Goal: Information Seeking & Learning: Learn about a topic

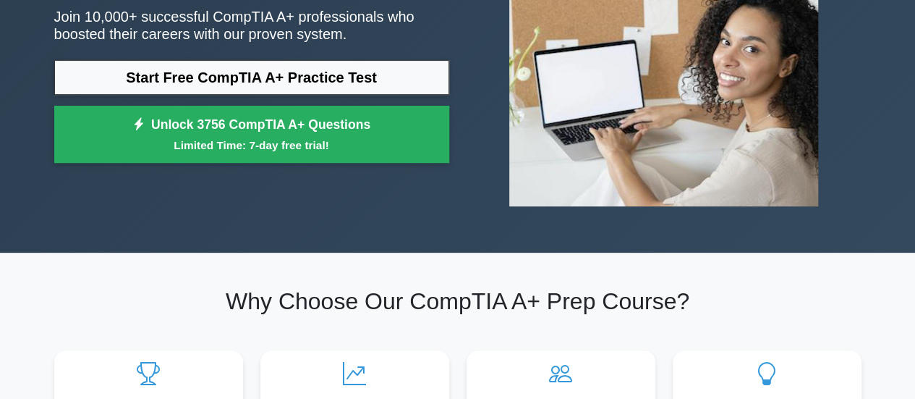
scroll to position [174, 0]
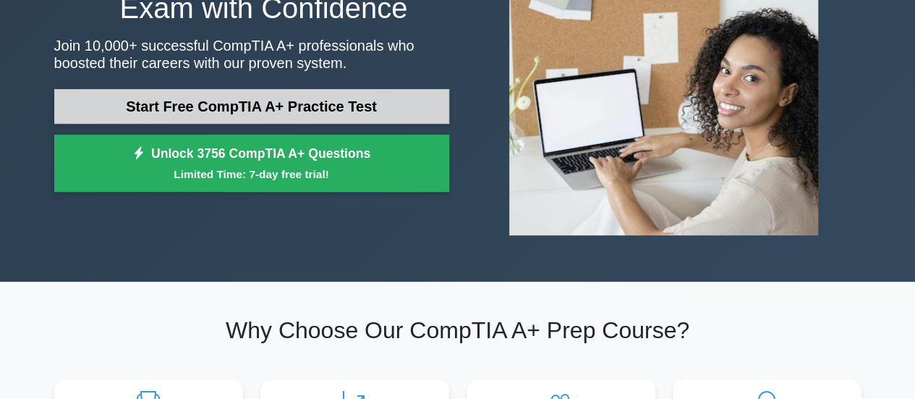
click at [386, 119] on link "Start Free CompTIA A+ Practice Test" at bounding box center [251, 106] width 395 height 35
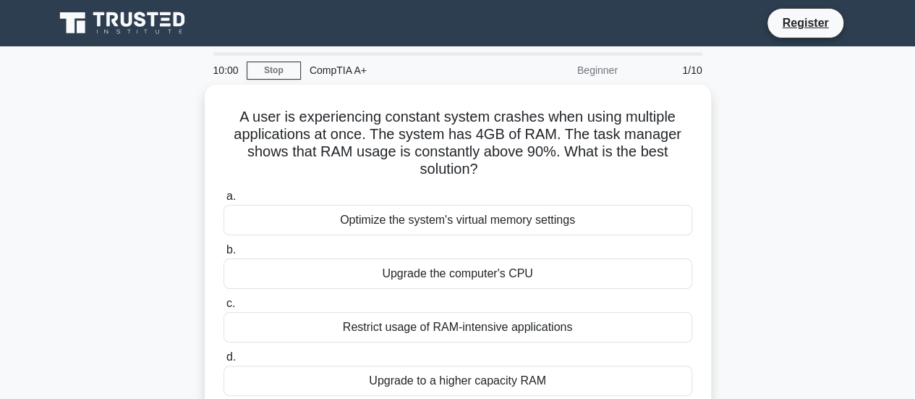
scroll to position [29, 0]
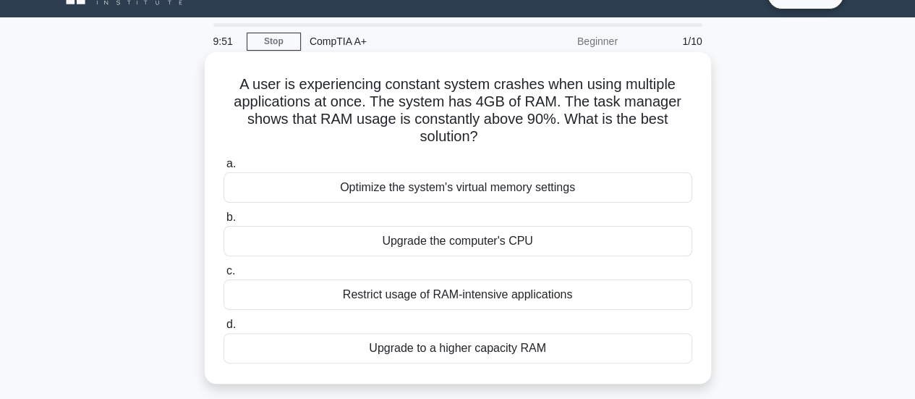
click at [569, 128] on h5 "A user is experiencing constant system crashes when using multiple applications…" at bounding box center [458, 110] width 472 height 71
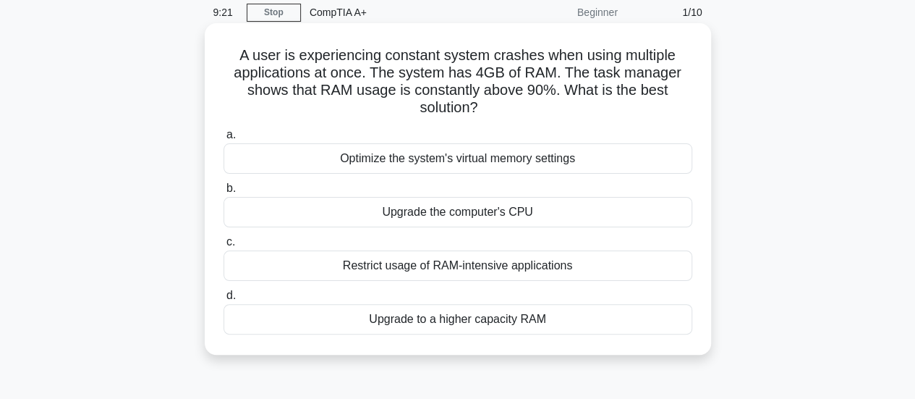
click at [412, 316] on div "Upgrade to a higher capacity RAM" at bounding box center [458, 319] width 469 height 30
click at [224, 300] on input "d. Upgrade to a higher capacity RAM" at bounding box center [224, 295] width 0 height 9
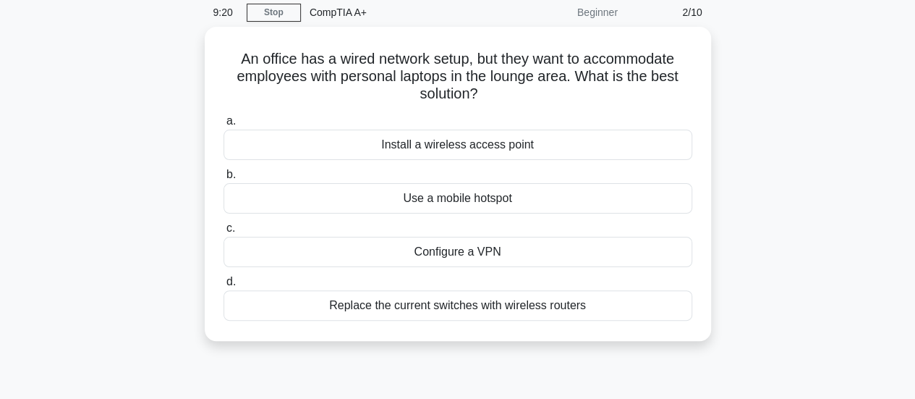
scroll to position [0, 0]
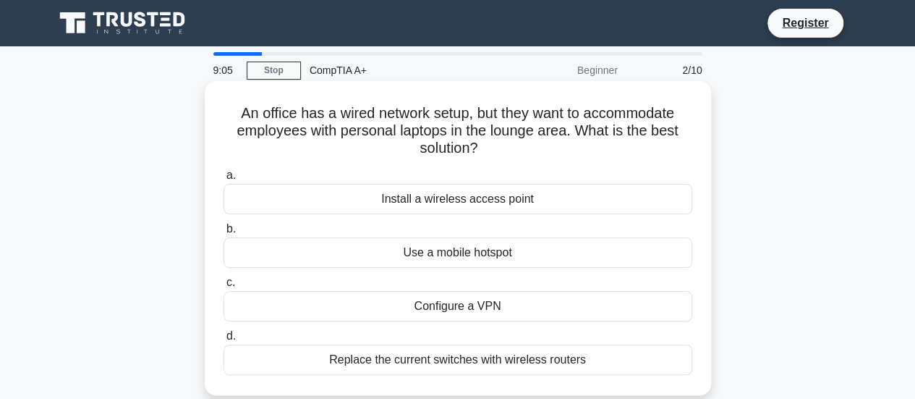
click at [354, 146] on h5 "An office has a wired network setup, but they want to accommodate employees wit…" at bounding box center [458, 131] width 472 height 54
click at [450, 313] on div "Configure a VPN" at bounding box center [458, 306] width 469 height 30
click at [224, 287] on input "c. Configure a VPN" at bounding box center [224, 282] width 0 height 9
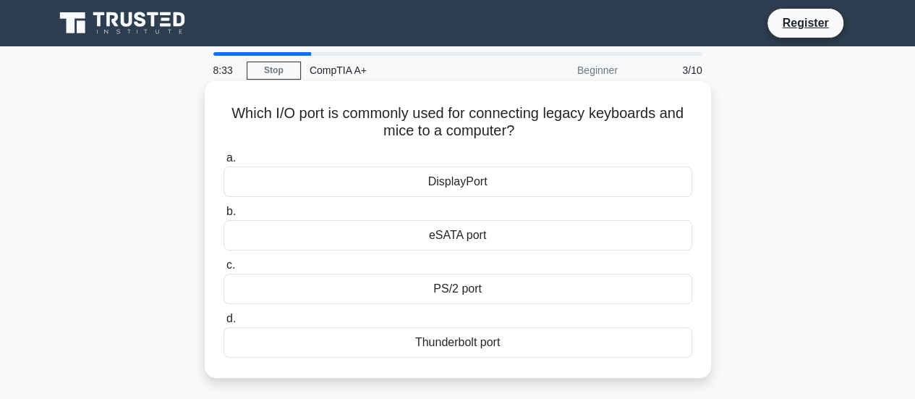
click at [460, 189] on div "DisplayPort" at bounding box center [458, 181] width 469 height 30
click at [224, 163] on input "a. DisplayPort" at bounding box center [224, 157] width 0 height 9
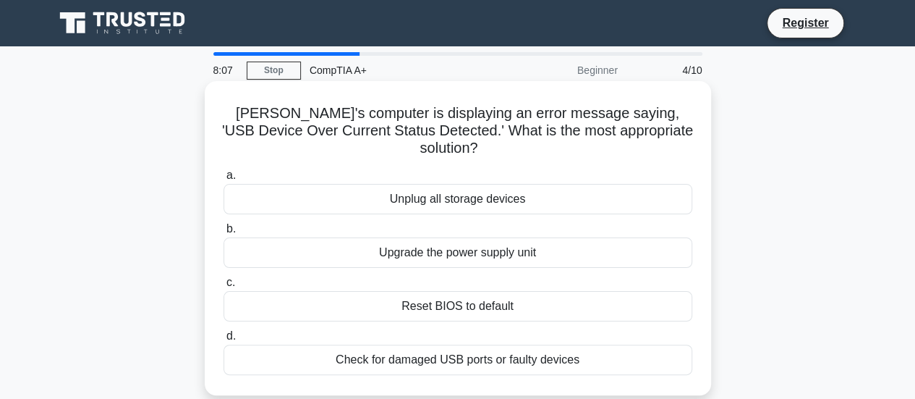
click at [483, 348] on div "Check for damaged USB ports or faulty devices" at bounding box center [458, 359] width 469 height 30
click at [224, 341] on input "d. Check for damaged USB ports or faulty devices" at bounding box center [224, 335] width 0 height 9
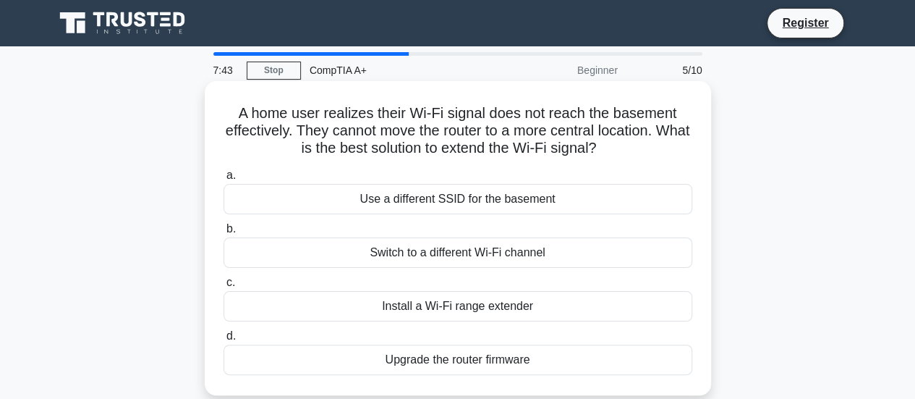
click at [500, 310] on div "Install a Wi-Fi range extender" at bounding box center [458, 306] width 469 height 30
click at [224, 287] on input "c. Install a Wi-Fi range extender" at bounding box center [224, 282] width 0 height 9
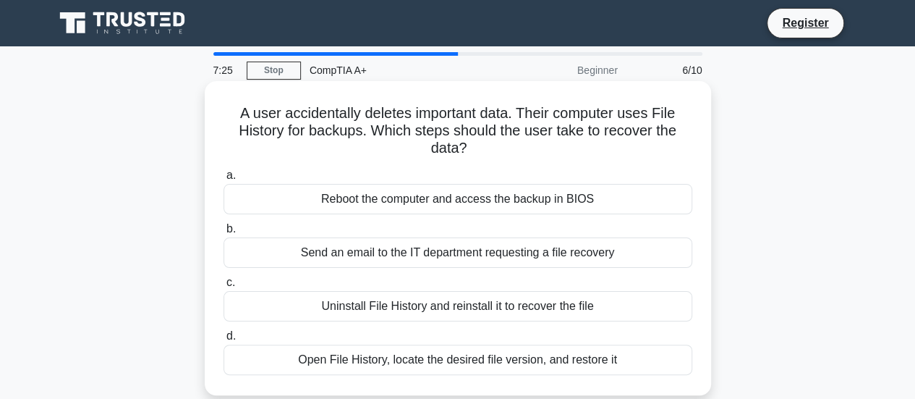
click at [464, 259] on div "Send an email to the IT department requesting a file recovery" at bounding box center [458, 252] width 469 height 30
click at [224, 234] on input "b. Send an email to the IT department requesting a file recovery" at bounding box center [224, 228] width 0 height 9
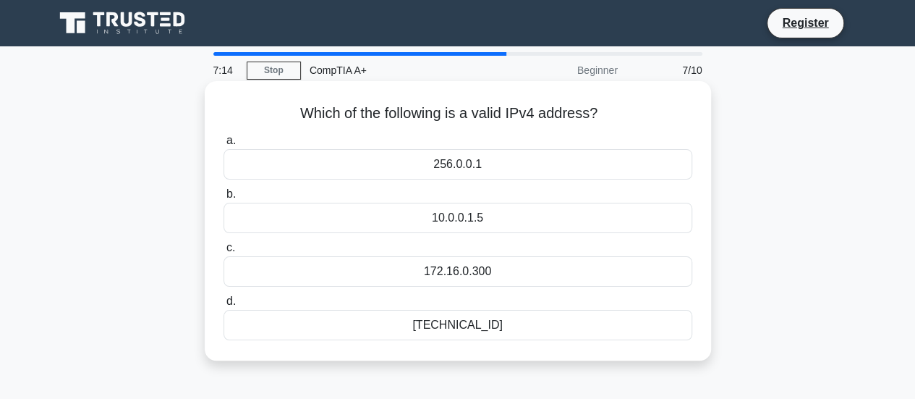
click at [428, 317] on div "192.168.0.1" at bounding box center [458, 325] width 469 height 30
click at [224, 306] on input "d. 192.168.0.1" at bounding box center [224, 301] width 0 height 9
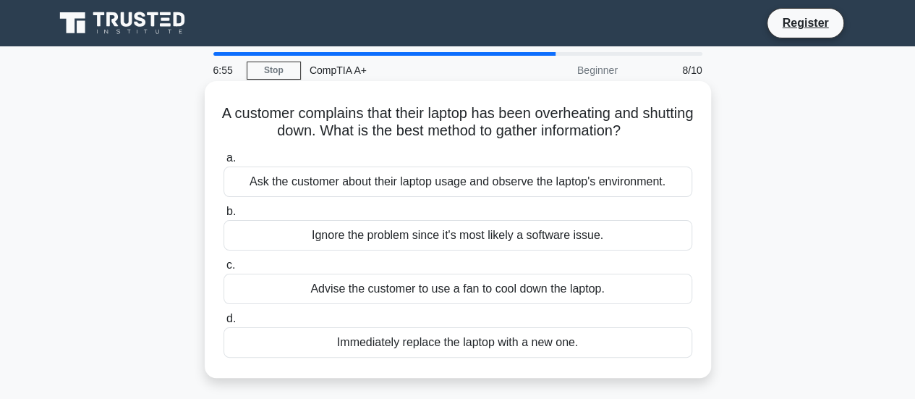
click at [386, 287] on div "Advise the customer to use a fan to cool down the laptop." at bounding box center [458, 288] width 469 height 30
click at [224, 270] on input "c. Advise the customer to use a fan to cool down the laptop." at bounding box center [224, 264] width 0 height 9
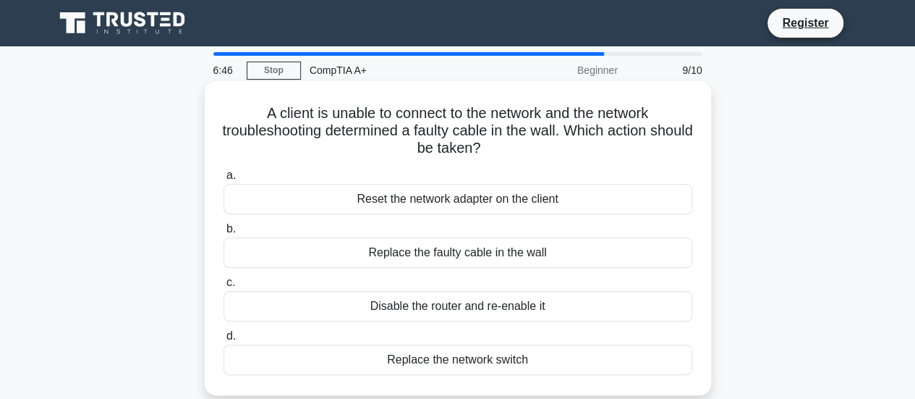
click at [500, 133] on h5 "A client is unable to connect to the network and the network troubleshooting de…" at bounding box center [458, 131] width 472 height 54
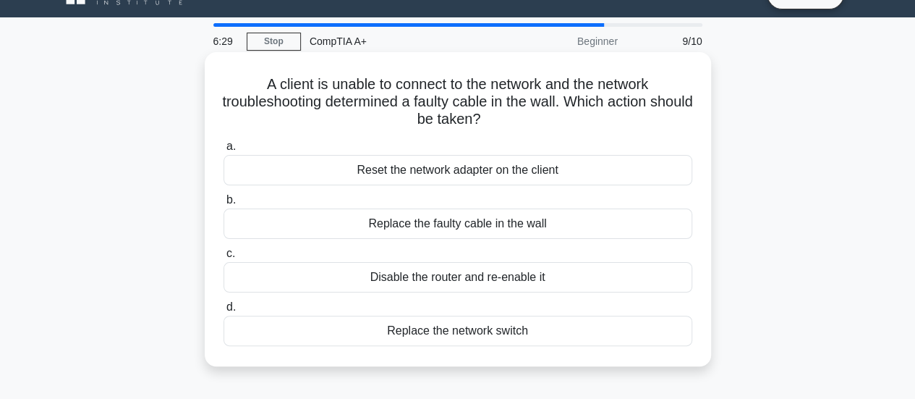
click at [386, 219] on div "Replace the faulty cable in the wall" at bounding box center [458, 223] width 469 height 30
click at [224, 205] on input "b. Replace the faulty cable in the wall" at bounding box center [224, 199] width 0 height 9
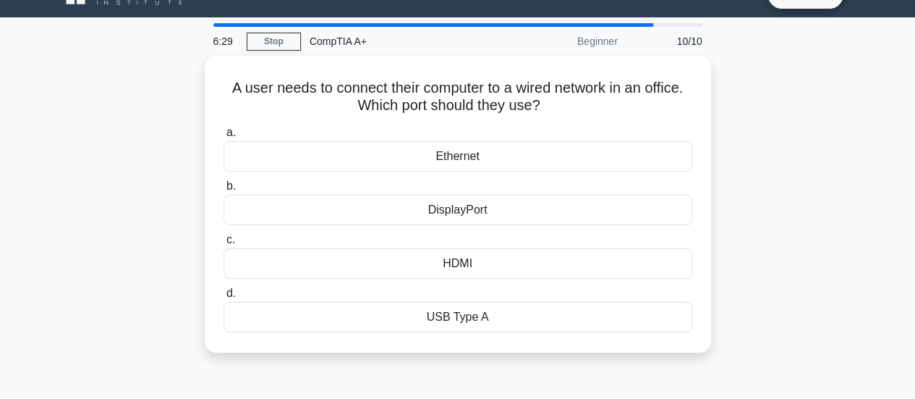
scroll to position [0, 0]
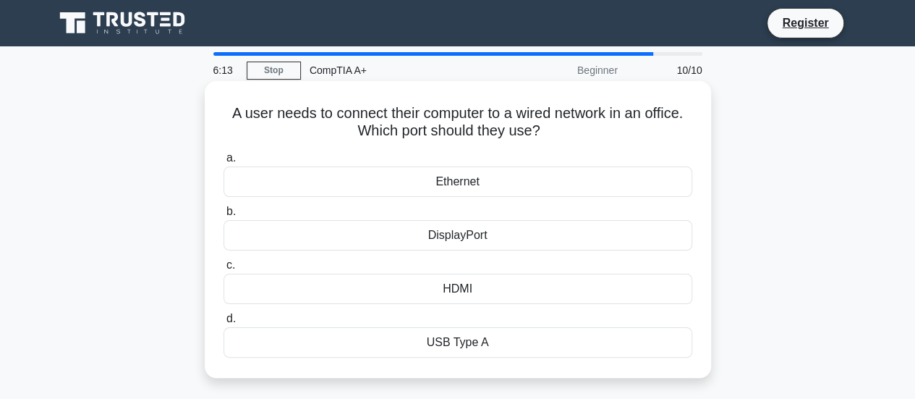
click at [459, 186] on div "Ethernet" at bounding box center [458, 181] width 469 height 30
click at [224, 163] on input "a. Ethernet" at bounding box center [224, 157] width 0 height 9
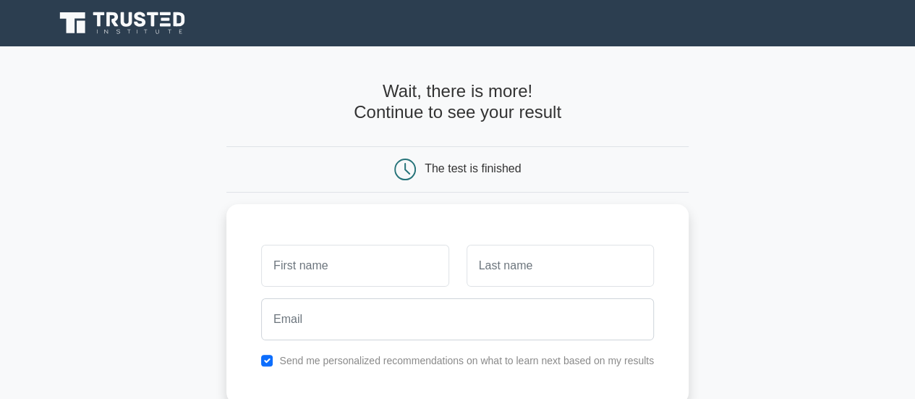
click at [454, 199] on form "Wait, there is more! Continue to see your result The test is finished and the" at bounding box center [457, 306] width 462 height 451
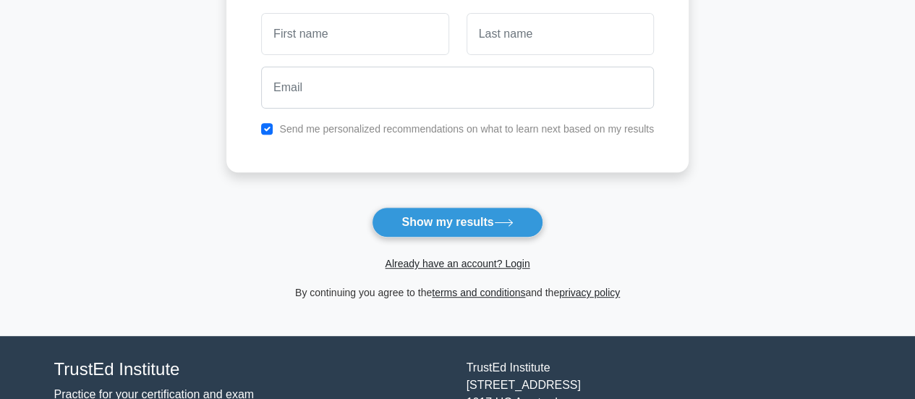
scroll to position [318, 0]
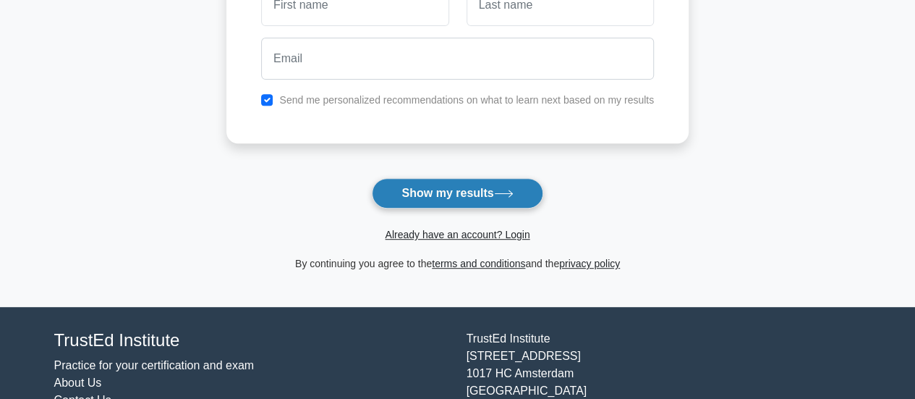
click at [454, 199] on button "Show my results" at bounding box center [457, 193] width 171 height 30
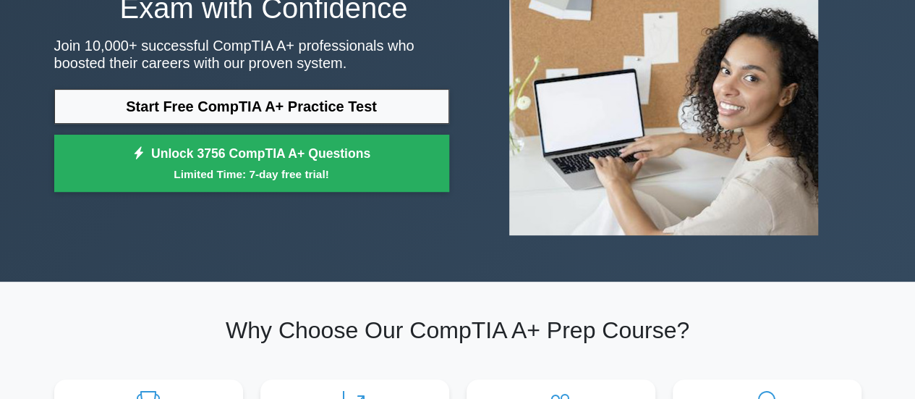
scroll to position [203, 0]
